Goal: Transaction & Acquisition: Purchase product/service

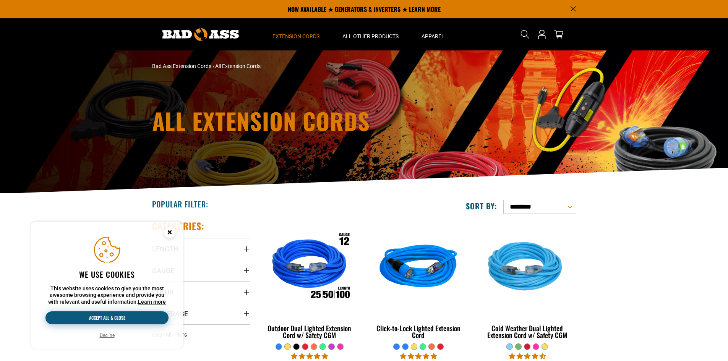
click at [147, 322] on button "Accept all & close" at bounding box center [106, 318] width 123 height 13
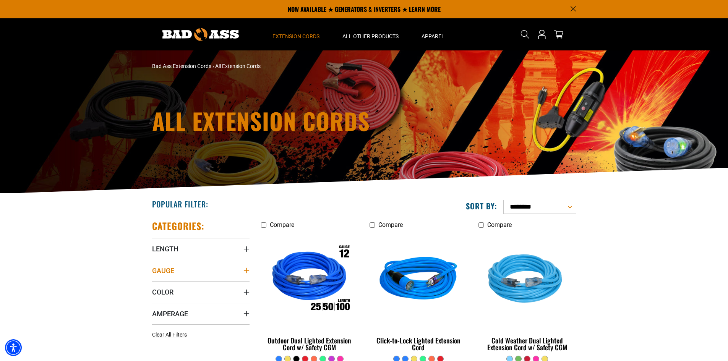
click at [244, 268] on icon "Gauge" at bounding box center [247, 271] width 6 height 6
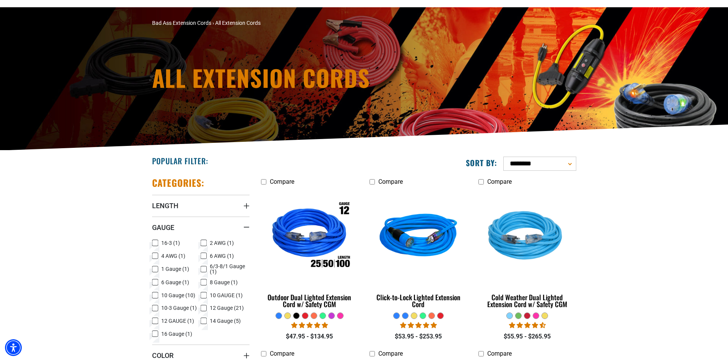
scroll to position [76, 0]
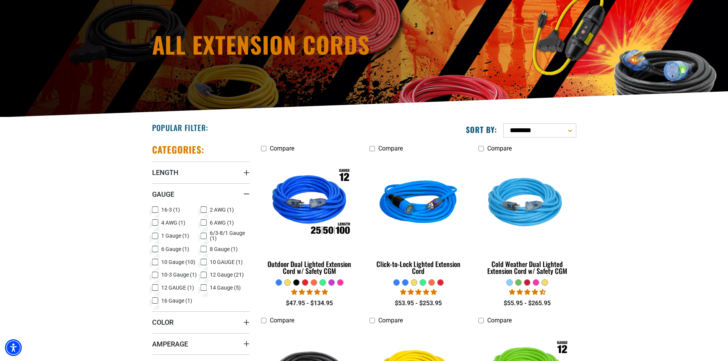
click at [205, 261] on icon at bounding box center [204, 262] width 6 height 10
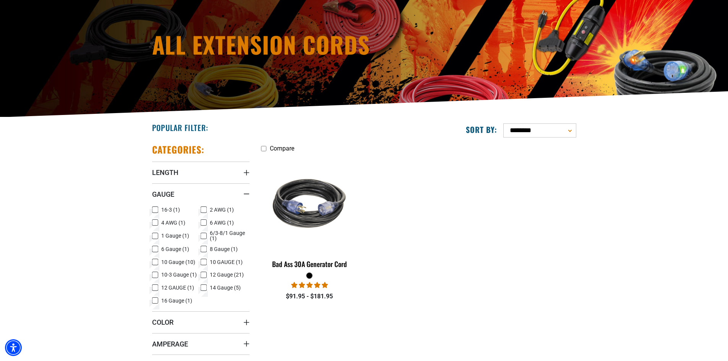
click at [205, 263] on icon at bounding box center [203, 262] width 5 height 4
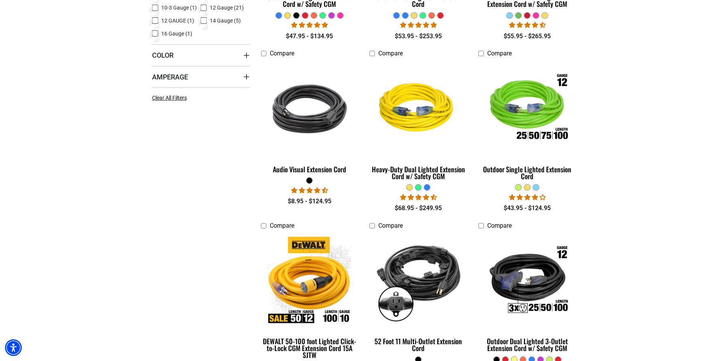
scroll to position [344, 0]
click at [219, 80] on summary "Amperage" at bounding box center [200, 76] width 97 height 21
click at [203, 93] on icon at bounding box center [204, 92] width 6 height 10
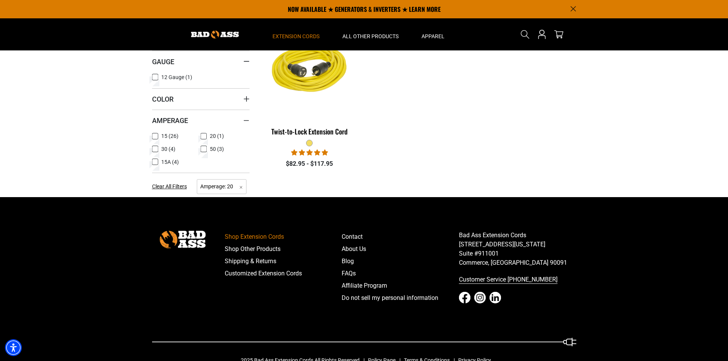
scroll to position [190, 0]
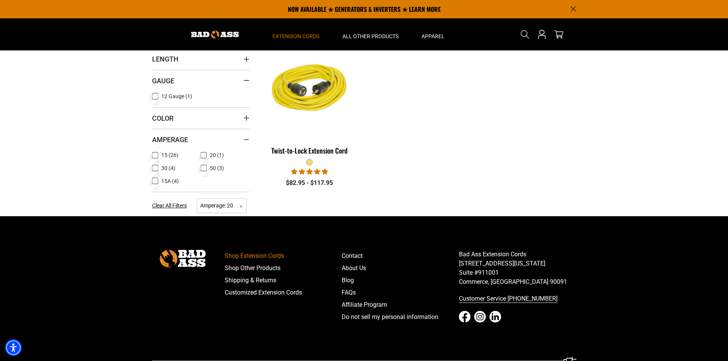
click at [157, 166] on icon at bounding box center [155, 168] width 6 height 10
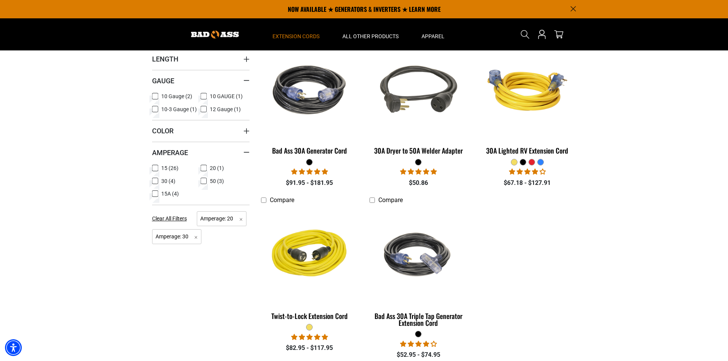
click at [200, 166] on label "15 (26) 15 (26 products)" at bounding box center [176, 168] width 49 height 10
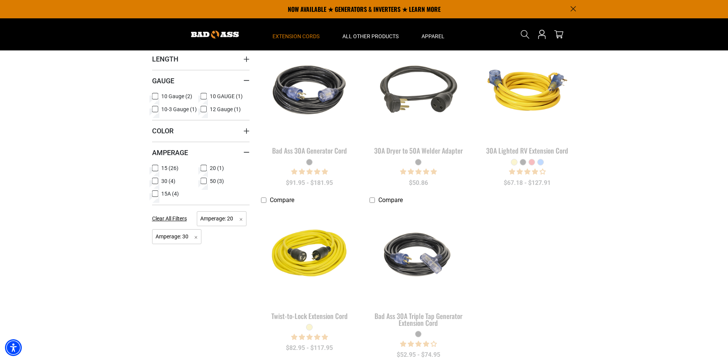
click at [154, 180] on icon at bounding box center [155, 181] width 5 height 4
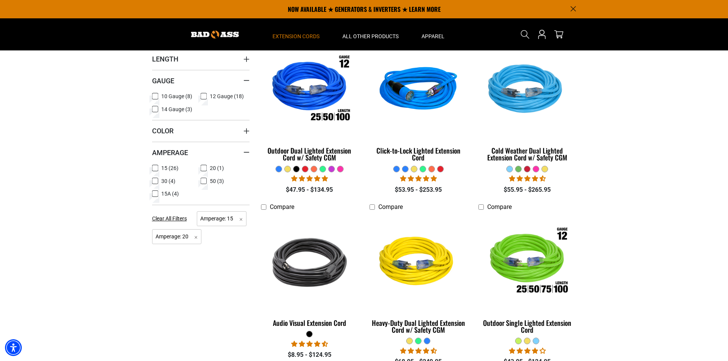
click at [205, 168] on icon at bounding box center [203, 168] width 3 height 2
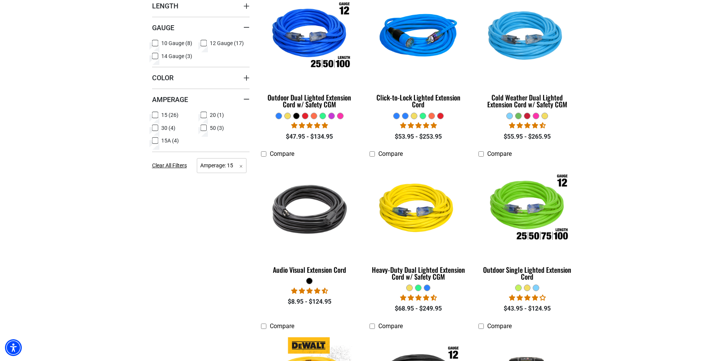
scroll to position [305, 0]
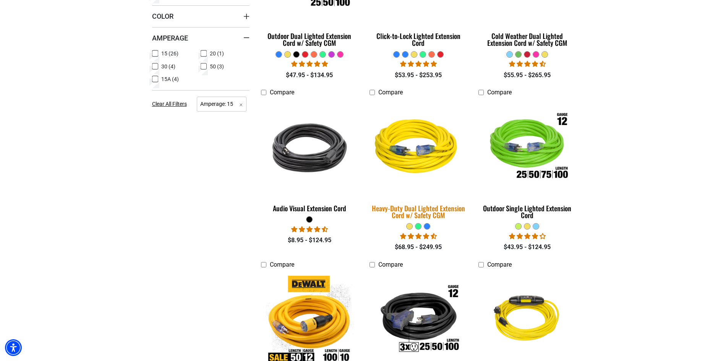
click at [410, 149] on img at bounding box center [418, 148] width 107 height 98
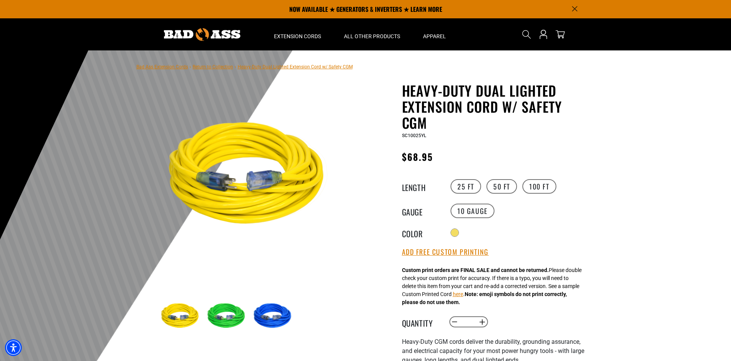
click at [282, 314] on img at bounding box center [274, 316] width 44 height 44
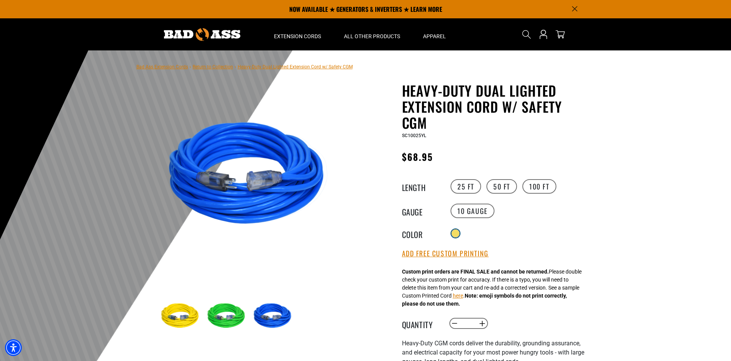
click at [458, 234] on div at bounding box center [456, 234] width 8 height 8
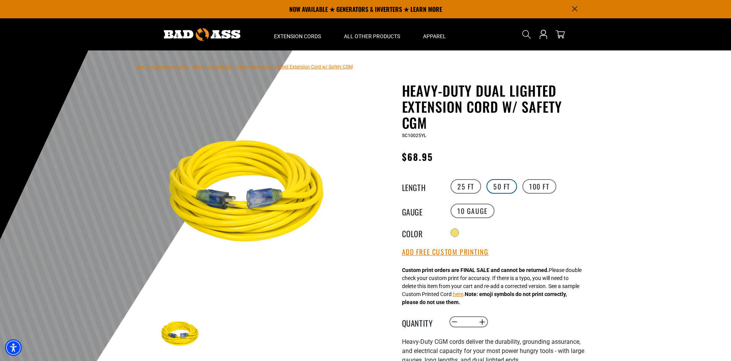
click at [488, 185] on label "50 FT" at bounding box center [502, 186] width 31 height 15
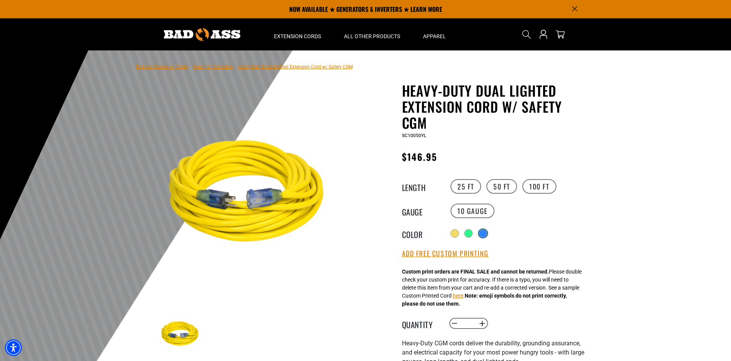
click at [486, 232] on div at bounding box center [483, 234] width 8 height 8
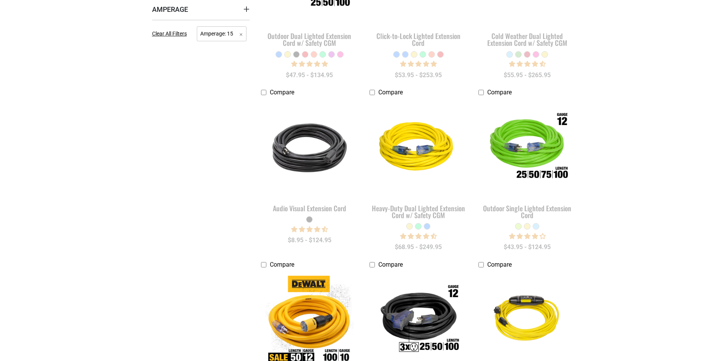
scroll to position [190, 0]
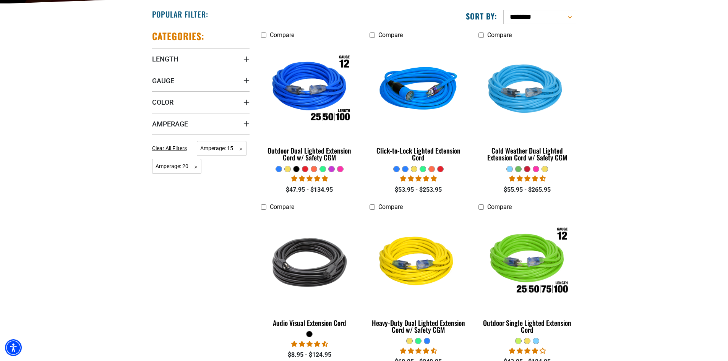
drag, startPoint x: 160, startPoint y: 141, endPoint x: 167, endPoint y: 139, distance: 7.3
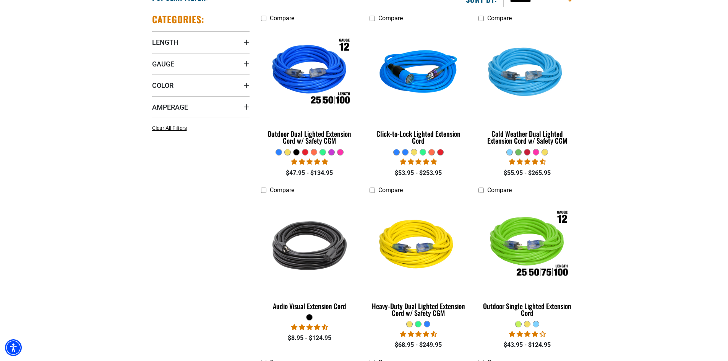
scroll to position [76, 0]
